Goal: Transaction & Acquisition: Purchase product/service

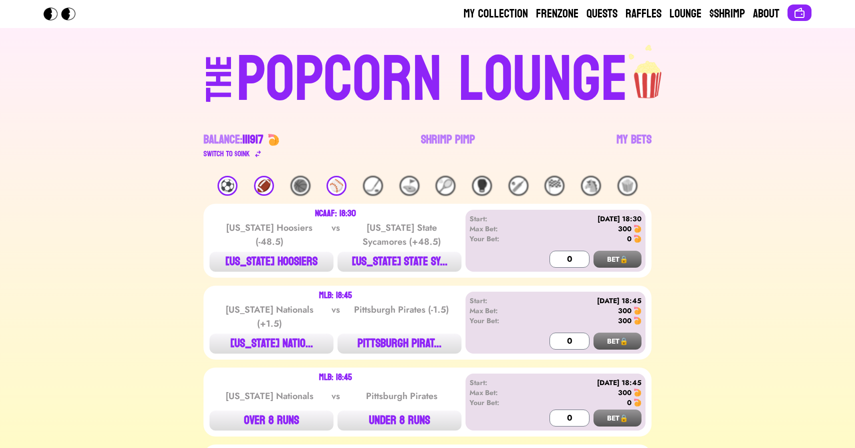
click at [435, 136] on link "Shrimp Pimp" at bounding box center [448, 146] width 54 height 28
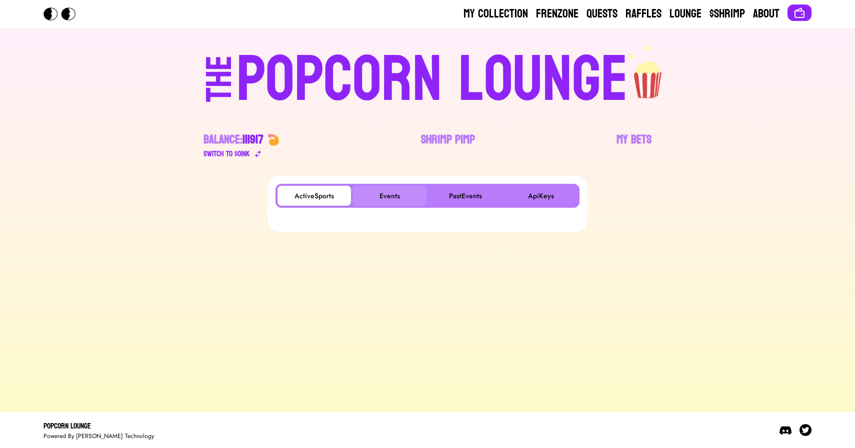
click at [371, 200] on button "Events" at bounding box center [389, 196] width 73 height 20
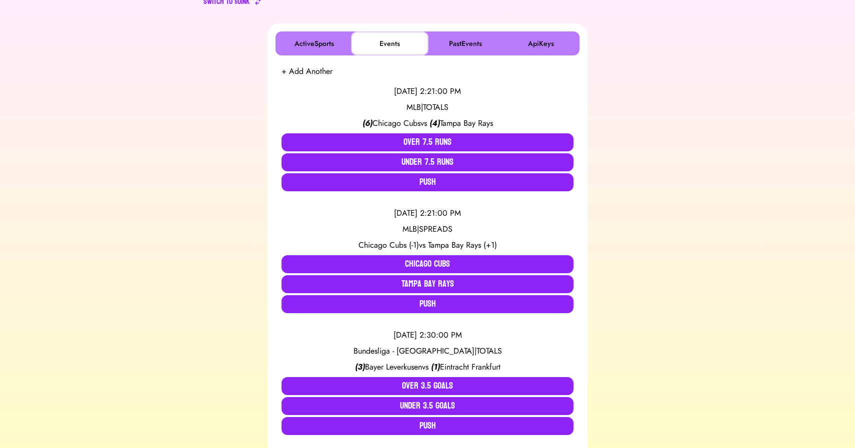
scroll to position [185, 0]
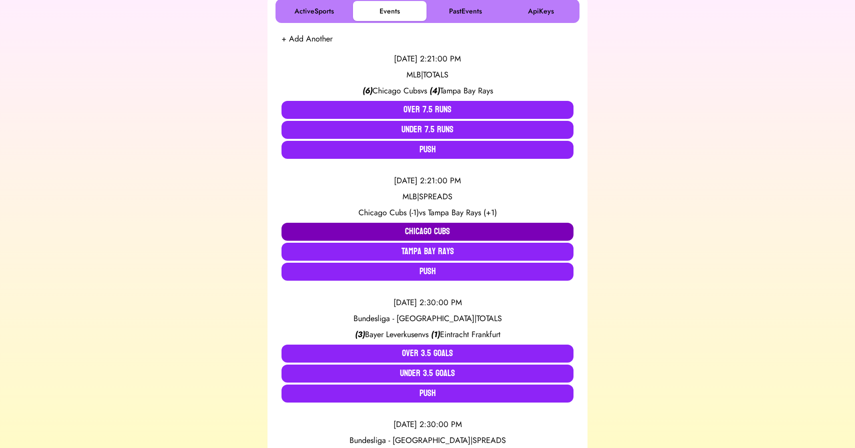
click at [386, 235] on button "Chicago Cubs" at bounding box center [427, 232] width 292 height 18
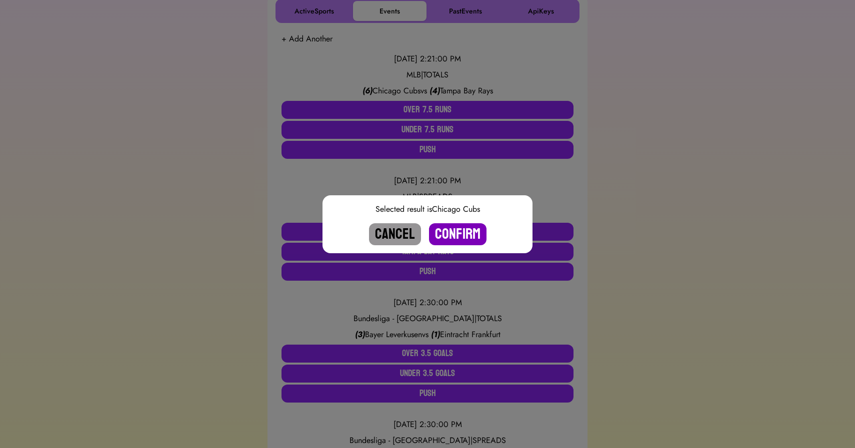
click at [453, 236] on button "Confirm" at bounding box center [457, 234] width 57 height 22
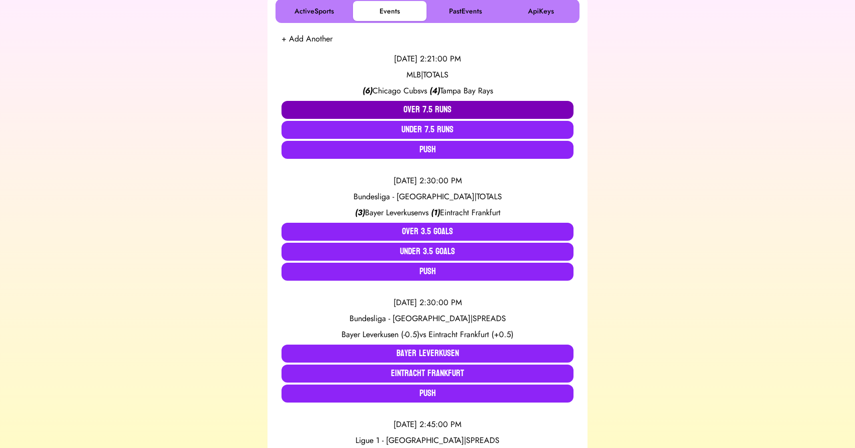
click at [430, 108] on button "Over 7.5 Runs" at bounding box center [427, 110] width 292 height 18
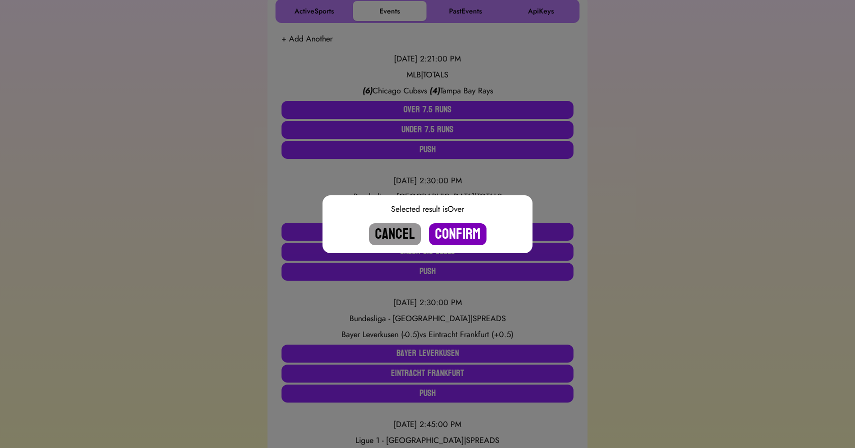
click at [457, 225] on button "Confirm" at bounding box center [457, 234] width 57 height 22
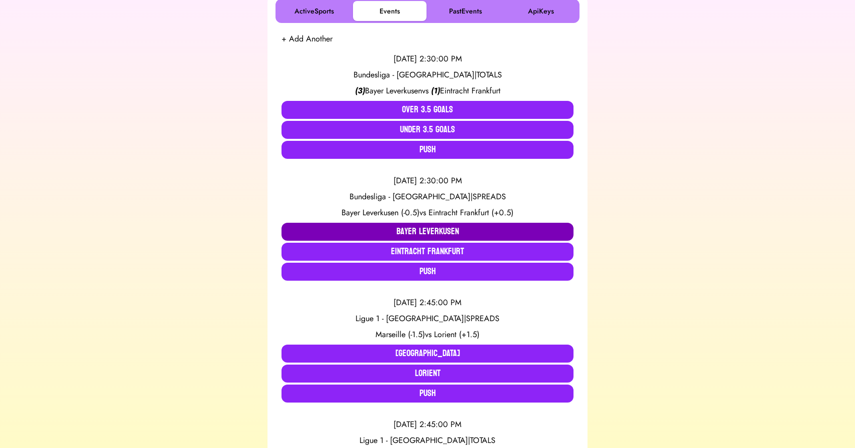
click at [415, 227] on button "Bayer Leverkusen" at bounding box center [427, 232] width 292 height 18
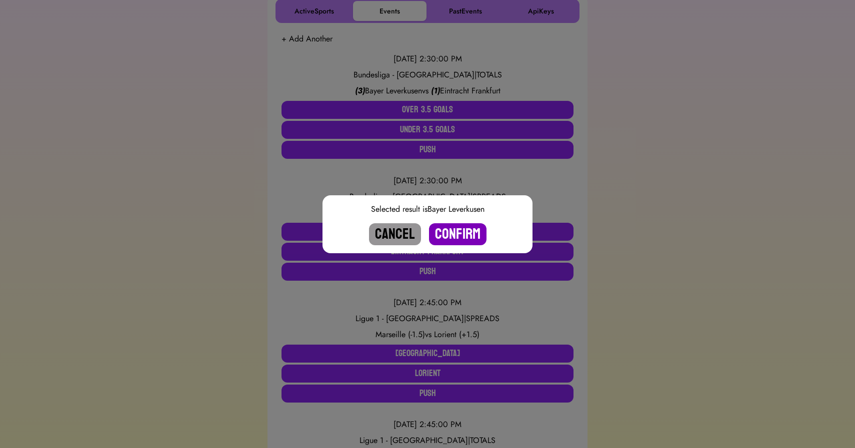
click at [458, 231] on button "Confirm" at bounding box center [457, 234] width 57 height 22
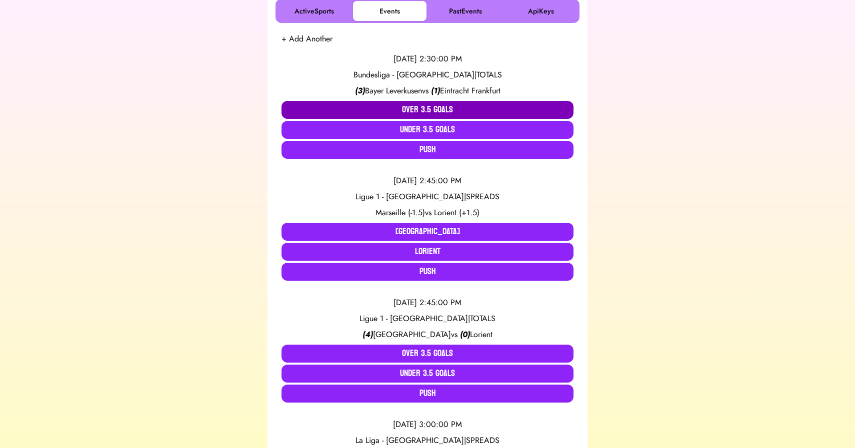
click at [423, 112] on button "Over 3.5 Goals" at bounding box center [427, 110] width 292 height 18
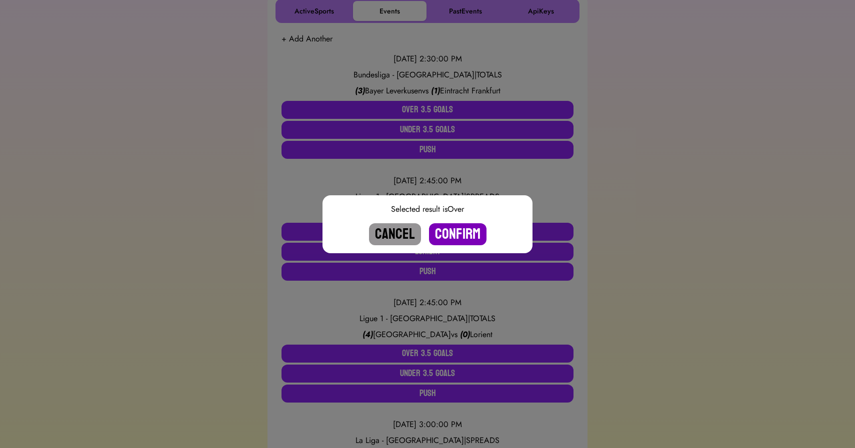
click at [464, 234] on button "Confirm" at bounding box center [457, 234] width 57 height 22
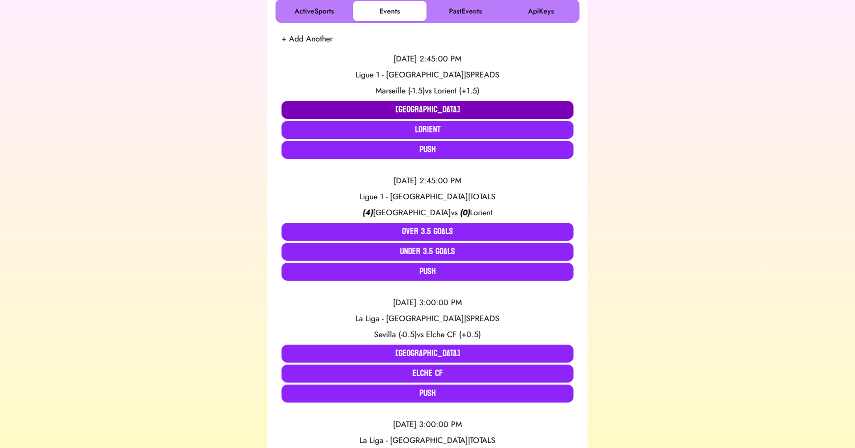
click at [414, 102] on button "[GEOGRAPHIC_DATA]" at bounding box center [427, 110] width 292 height 18
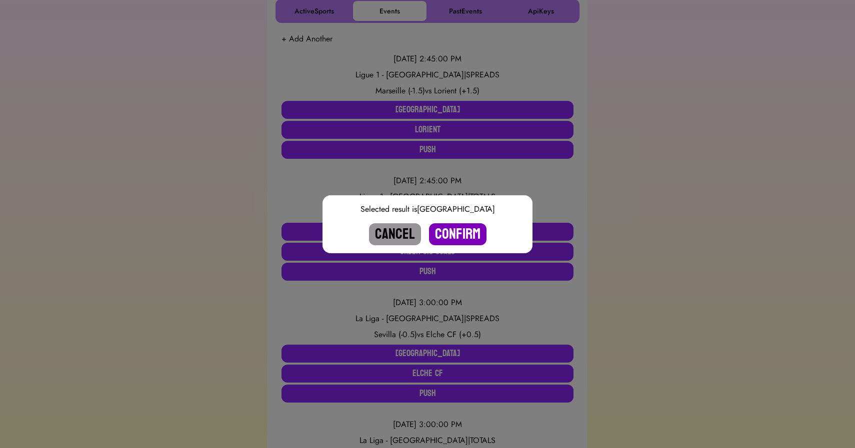
click at [454, 238] on button "Confirm" at bounding box center [457, 234] width 57 height 22
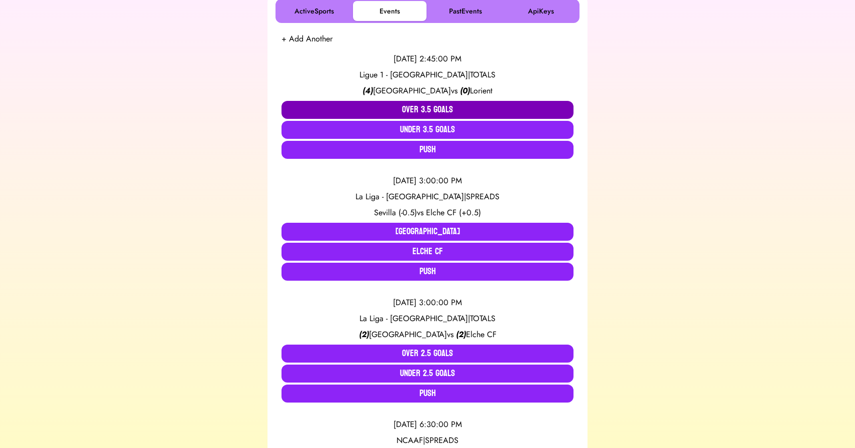
click at [434, 106] on button "Over 3.5 Goals" at bounding box center [427, 110] width 292 height 18
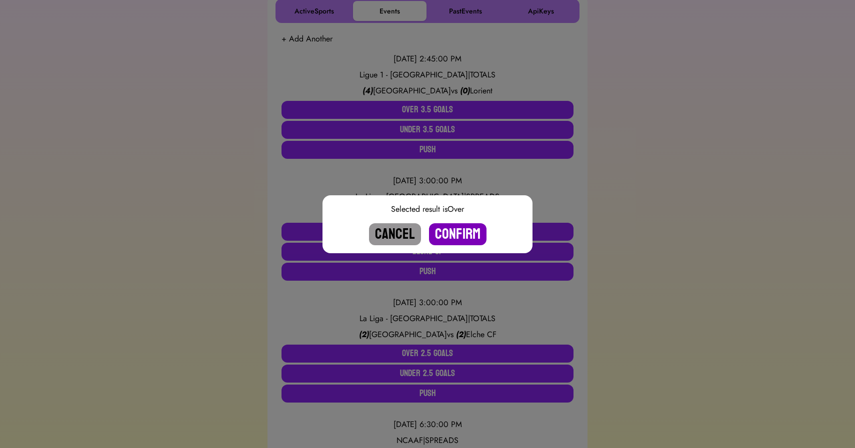
click at [458, 231] on button "Confirm" at bounding box center [457, 234] width 57 height 22
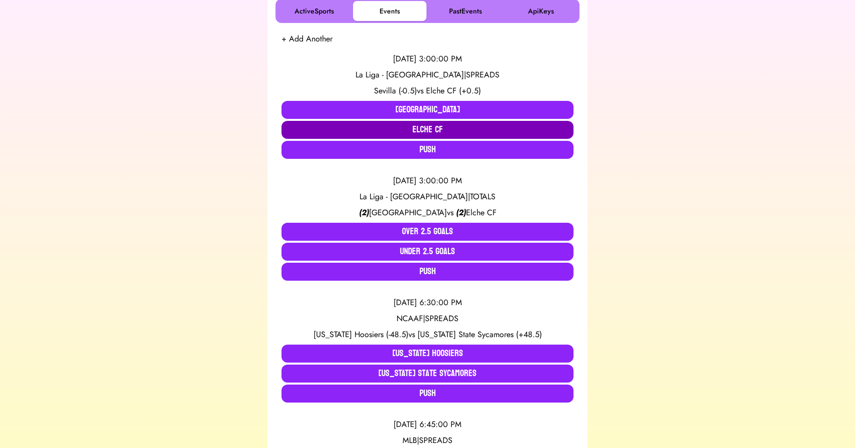
click at [433, 127] on button "Elche CF" at bounding box center [427, 130] width 292 height 18
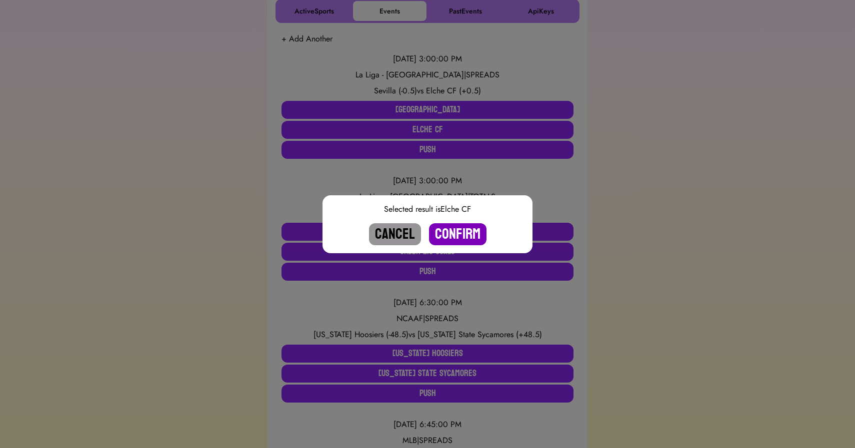
click at [452, 227] on button "Confirm" at bounding box center [457, 234] width 57 height 22
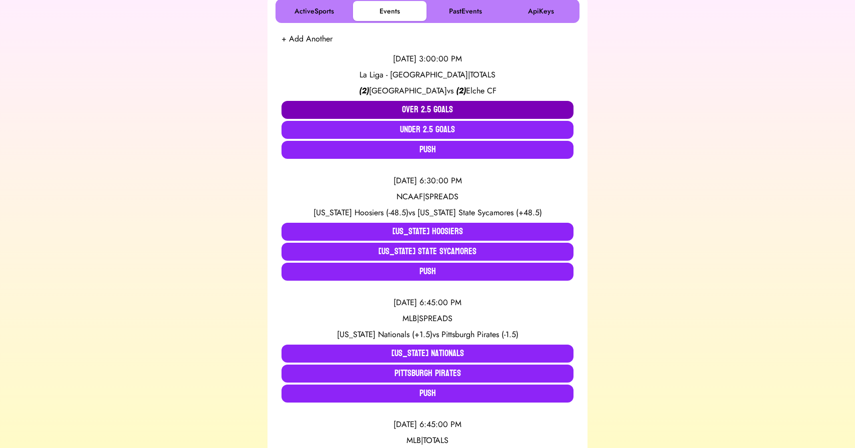
click at [438, 109] on button "Over 2.5 Goals" at bounding box center [427, 110] width 292 height 18
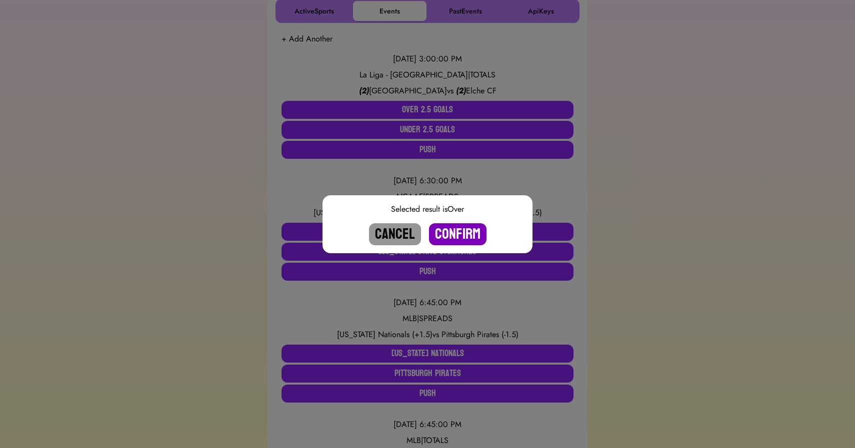
click at [457, 235] on button "Confirm" at bounding box center [457, 234] width 57 height 22
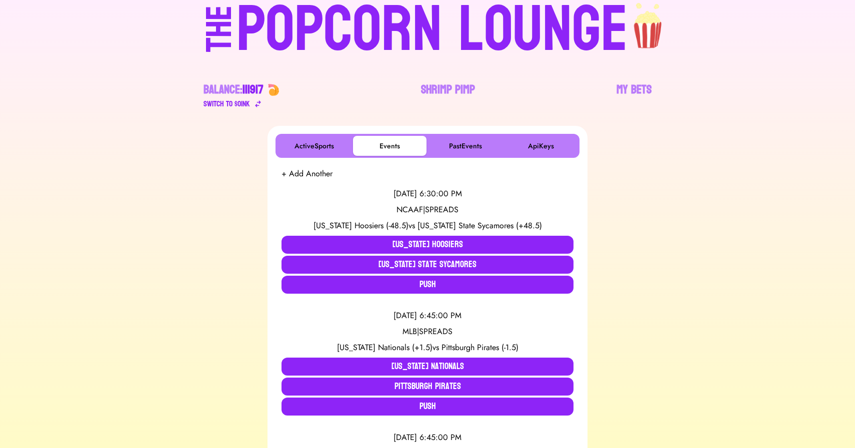
scroll to position [0, 0]
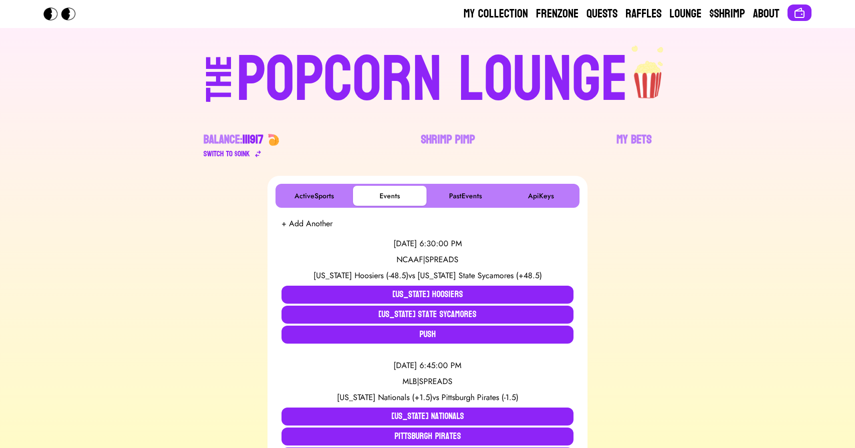
click at [362, 87] on div "POPCORN LOUNGE" at bounding box center [431, 80] width 391 height 64
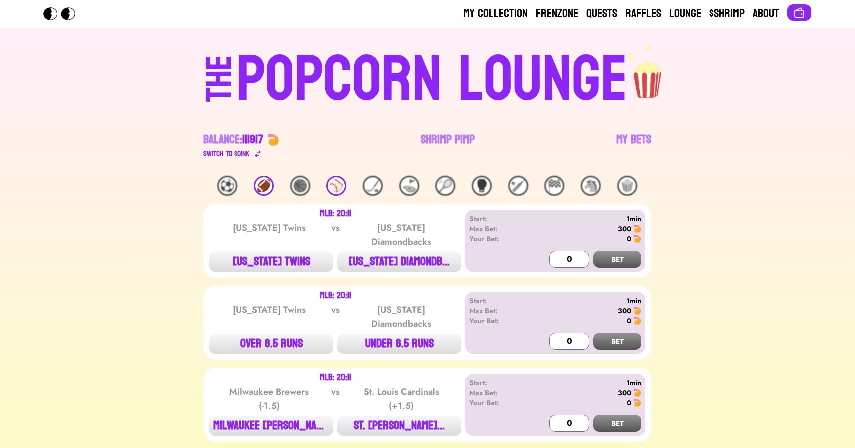
click at [362, 87] on div "POPCORN LOUNGE" at bounding box center [431, 80] width 391 height 64
